Goal: Transaction & Acquisition: Obtain resource

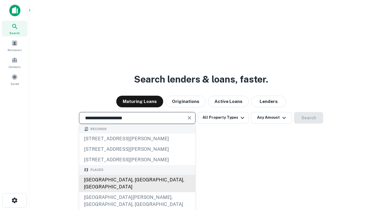
click at [137, 192] on div "[GEOGRAPHIC_DATA], [GEOGRAPHIC_DATA], [GEOGRAPHIC_DATA]" at bounding box center [137, 183] width 116 height 17
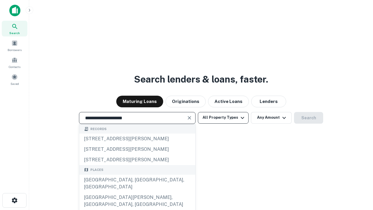
type input "**********"
click at [223, 118] on button "All Property Types" at bounding box center [223, 118] width 51 height 12
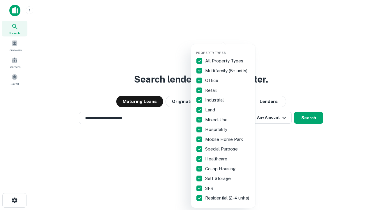
click at [228, 49] on button "button" at bounding box center [228, 49] width 64 height 0
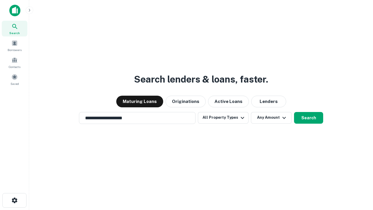
scroll to position [3, 70]
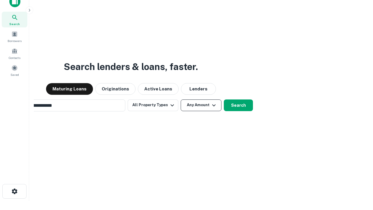
click at [181, 99] on button "Any Amount" at bounding box center [201, 105] width 41 height 12
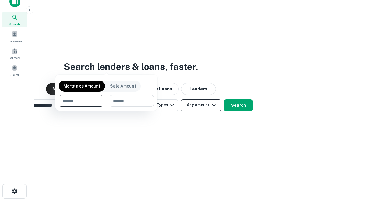
scroll to position [9, 0]
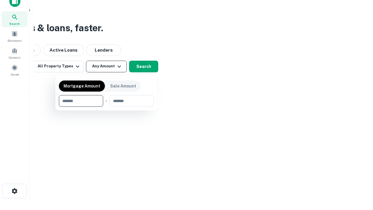
type input "*******"
click at [106, 107] on button "button" at bounding box center [106, 107] width 95 height 0
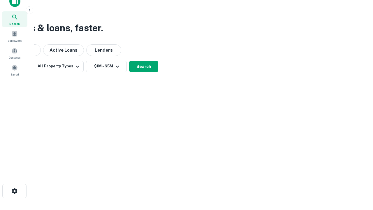
scroll to position [3, 108]
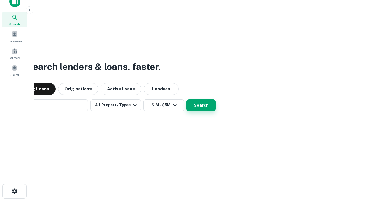
click at [187, 99] on button "Search" at bounding box center [201, 105] width 29 height 12
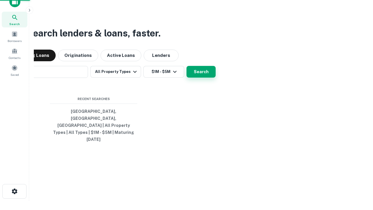
scroll to position [15, 165]
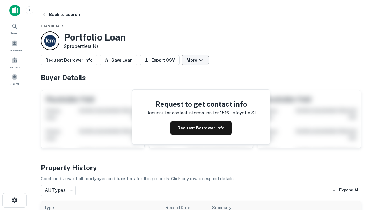
click at [195, 60] on button "More" at bounding box center [195, 60] width 27 height 10
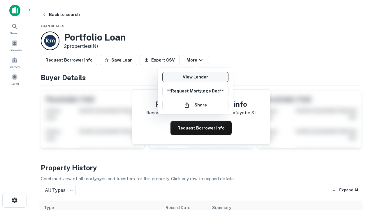
click at [195, 77] on link "View Lender" at bounding box center [195, 77] width 66 height 10
